Goal: Information Seeking & Learning: Learn about a topic

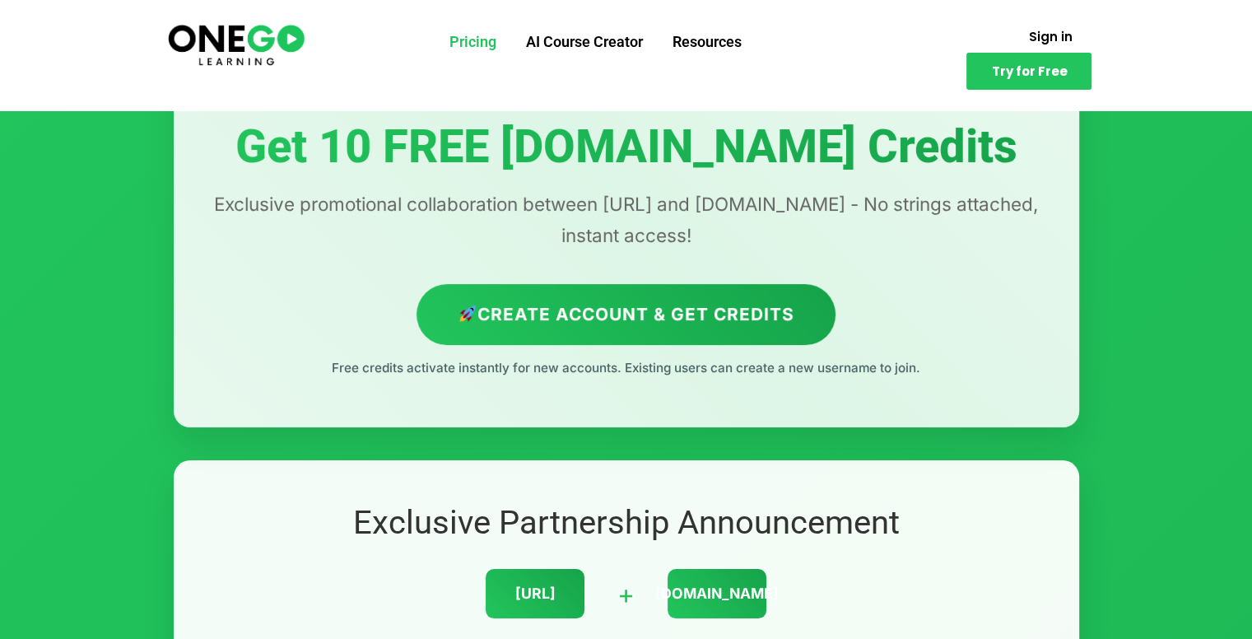
scroll to position [128, 0]
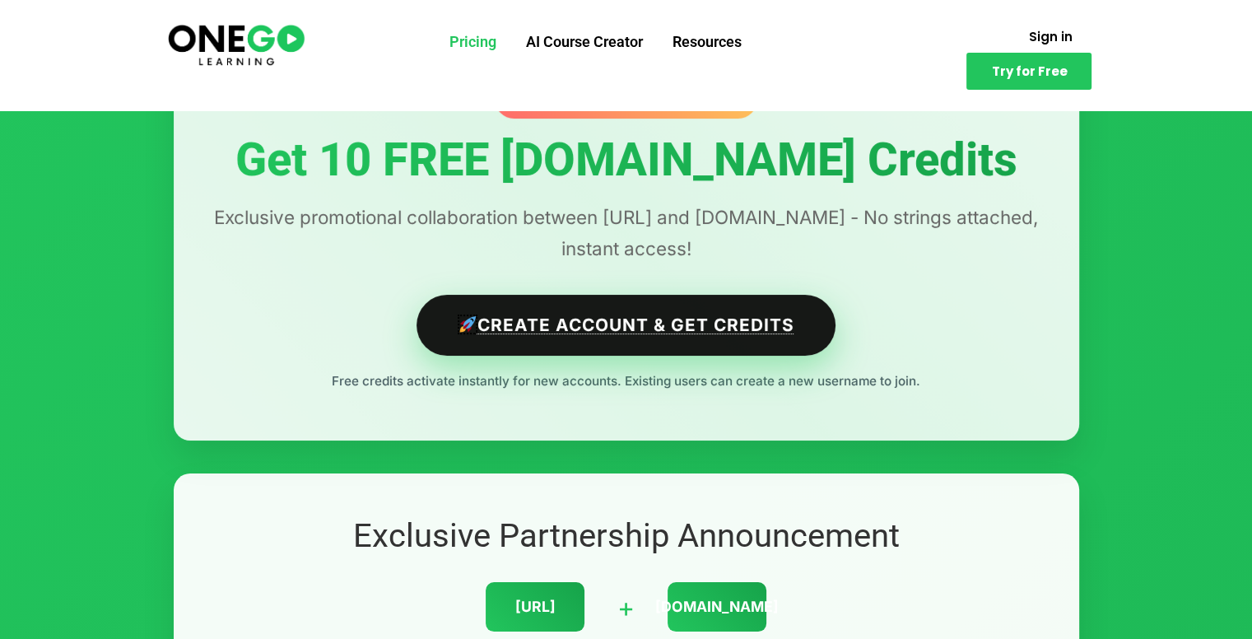
click at [675, 343] on link "Create Account & Get Credits" at bounding box center [626, 325] width 419 height 60
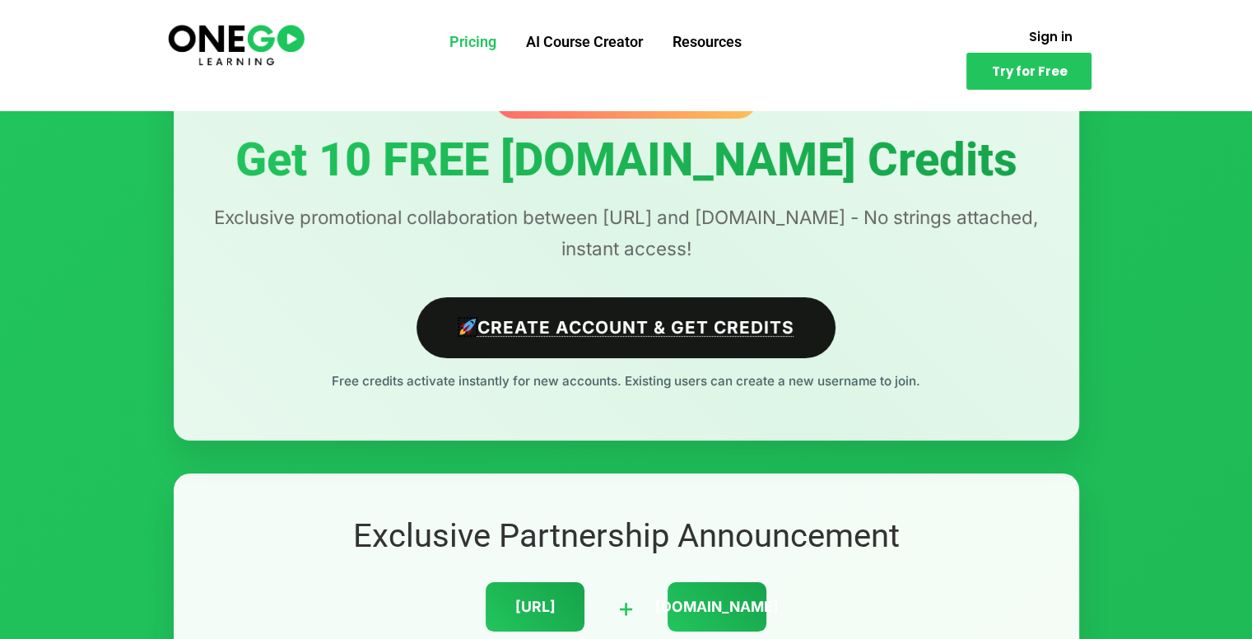
scroll to position [0, 0]
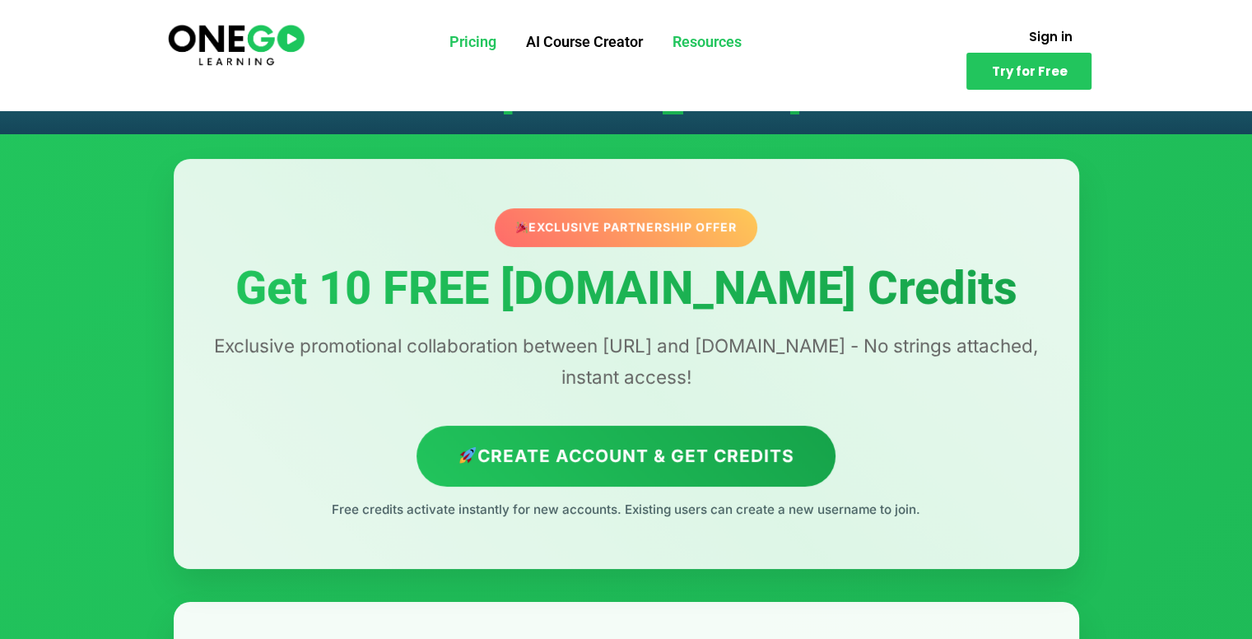
click at [701, 44] on link "Resources" at bounding box center [707, 42] width 99 height 43
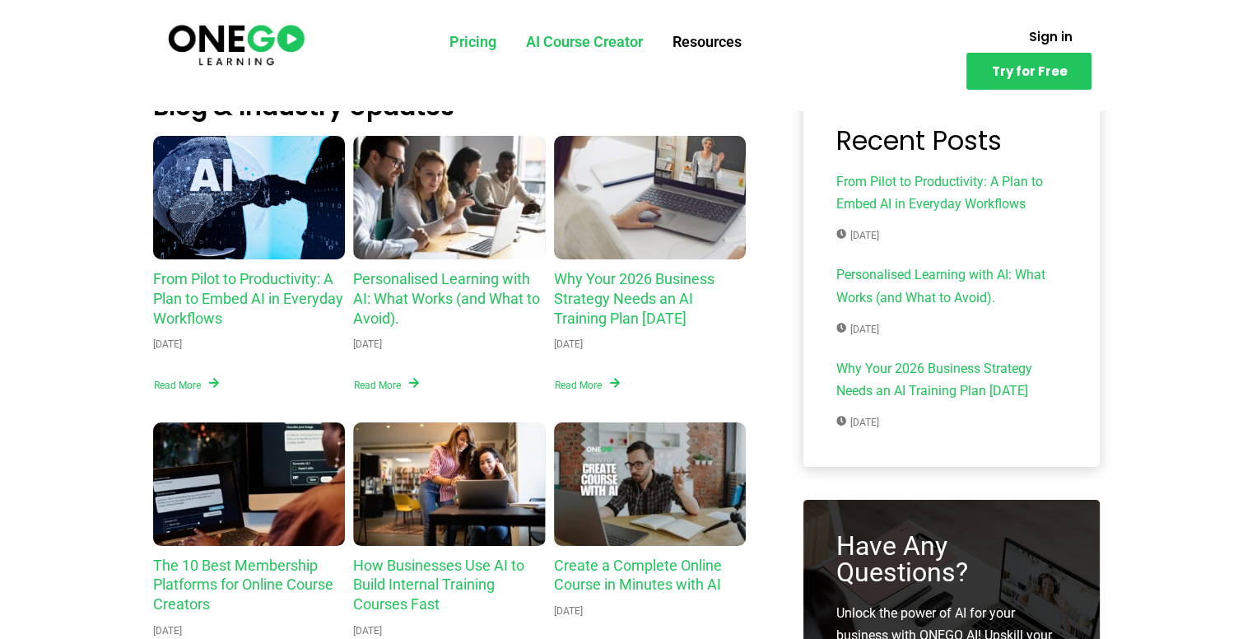
click at [609, 58] on link "AI Course Creator" at bounding box center [584, 42] width 147 height 43
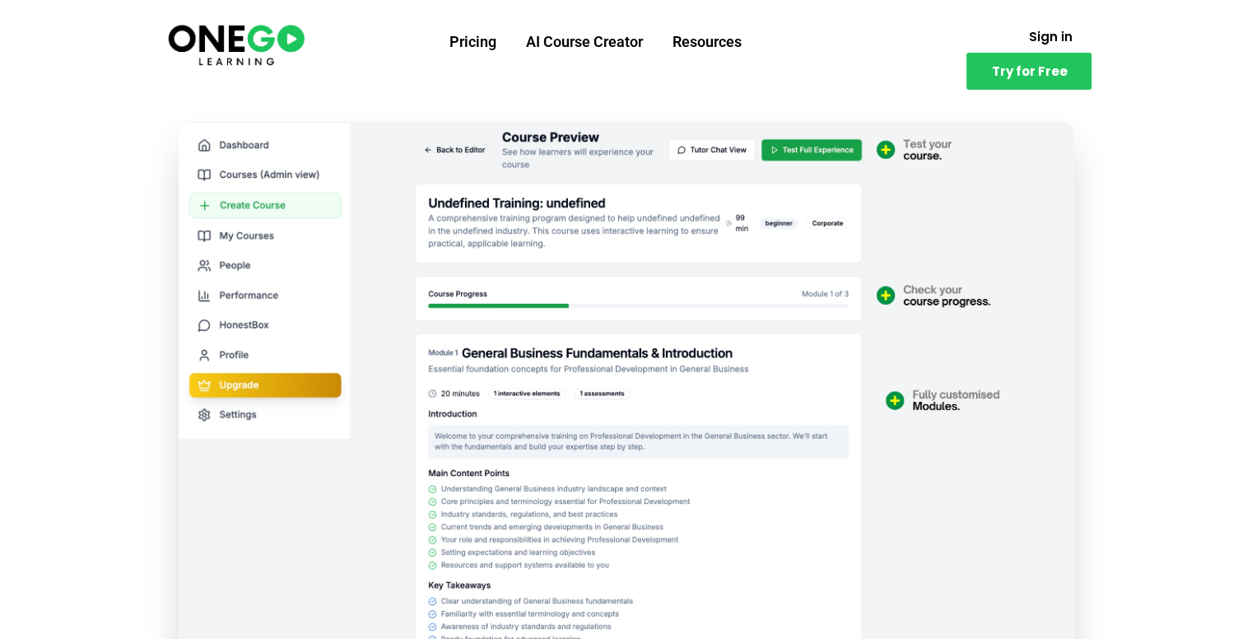
scroll to position [362, 0]
